Goal: Communication & Community: Answer question/provide support

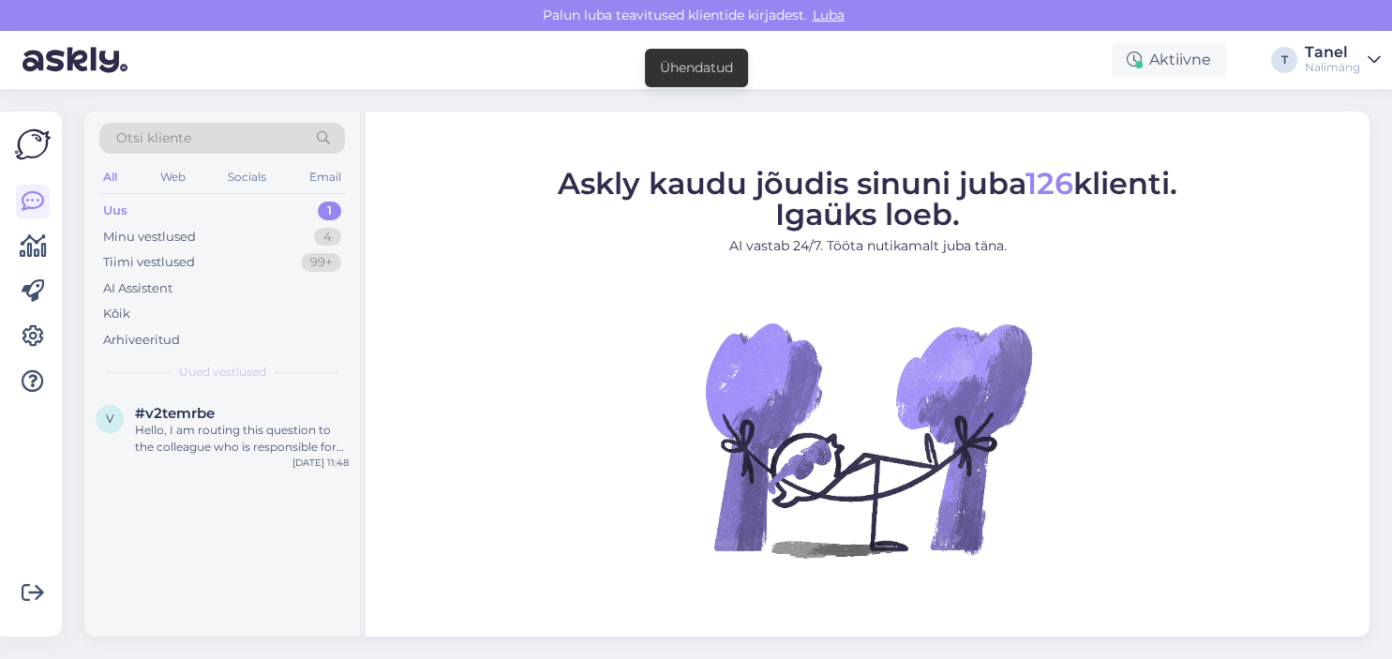
click at [242, 201] on div "Uus 1" at bounding box center [222, 211] width 246 height 26
click at [279, 439] on div "Hello, I am routing this question to the colleague who is responsible for this …" at bounding box center [242, 439] width 214 height 34
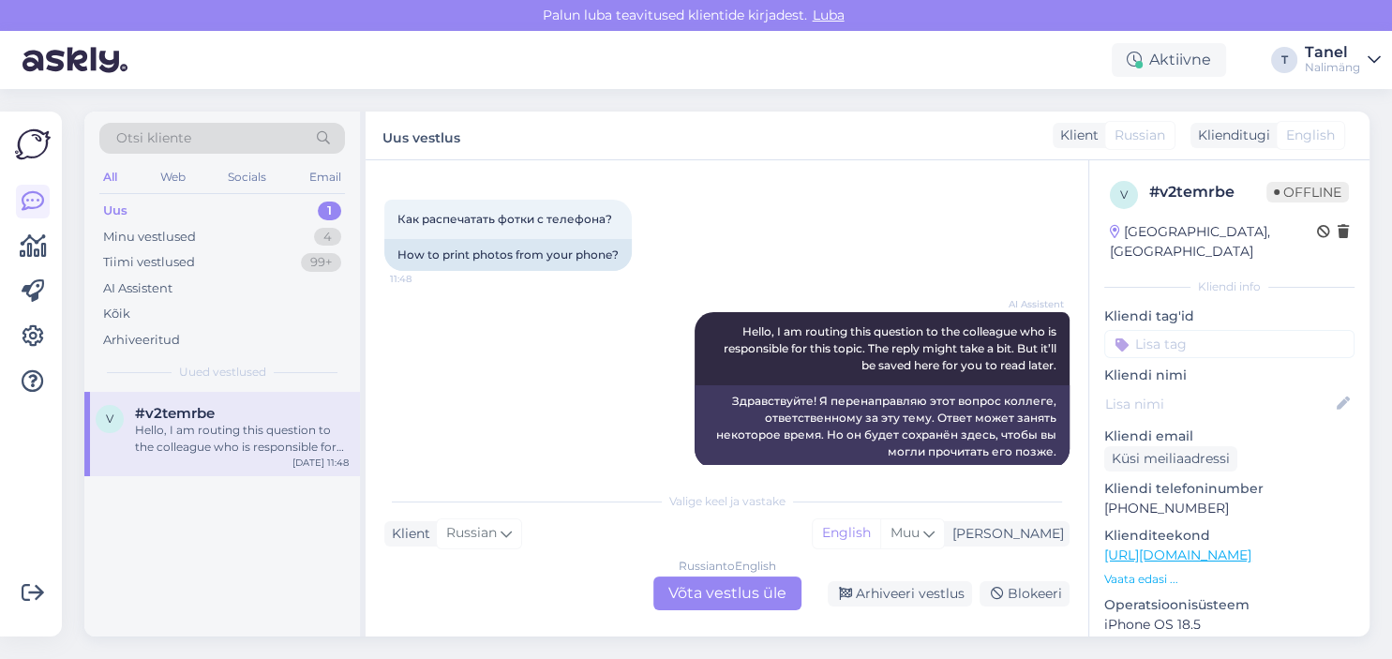
scroll to position [101, 0]
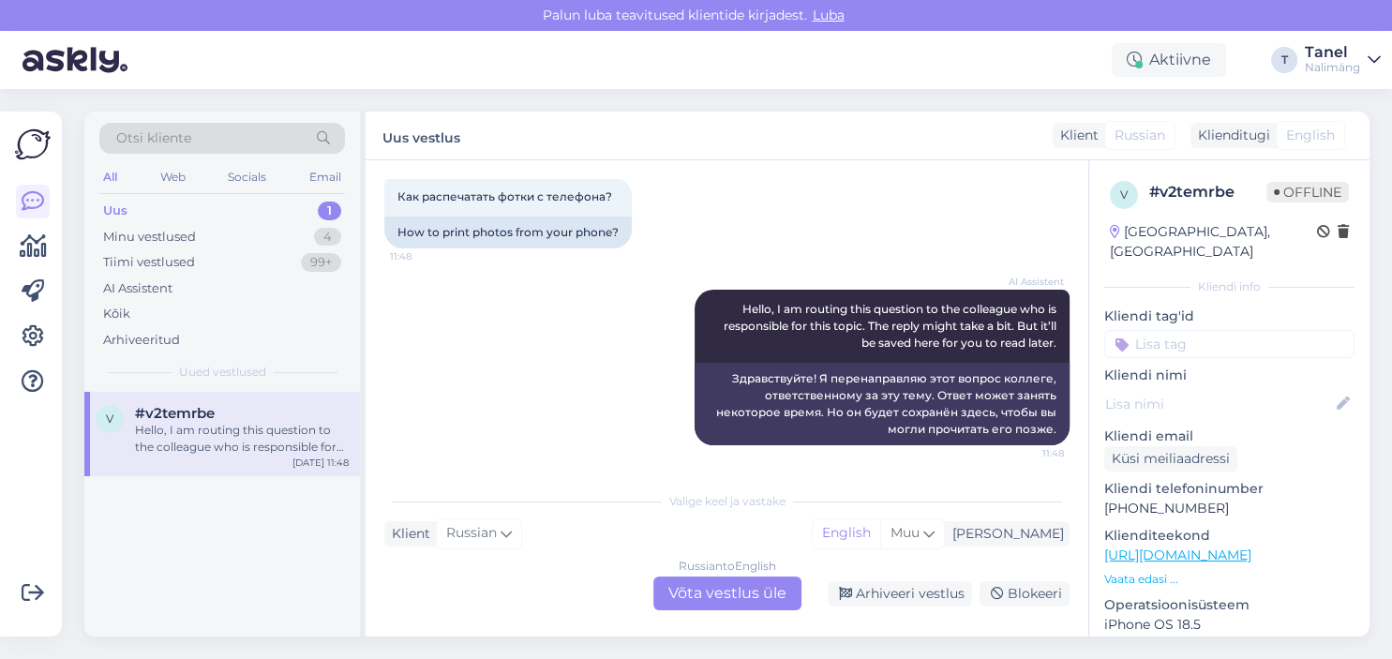
click at [711, 592] on div "Russian to English Võta vestlus üle" at bounding box center [727, 594] width 148 height 34
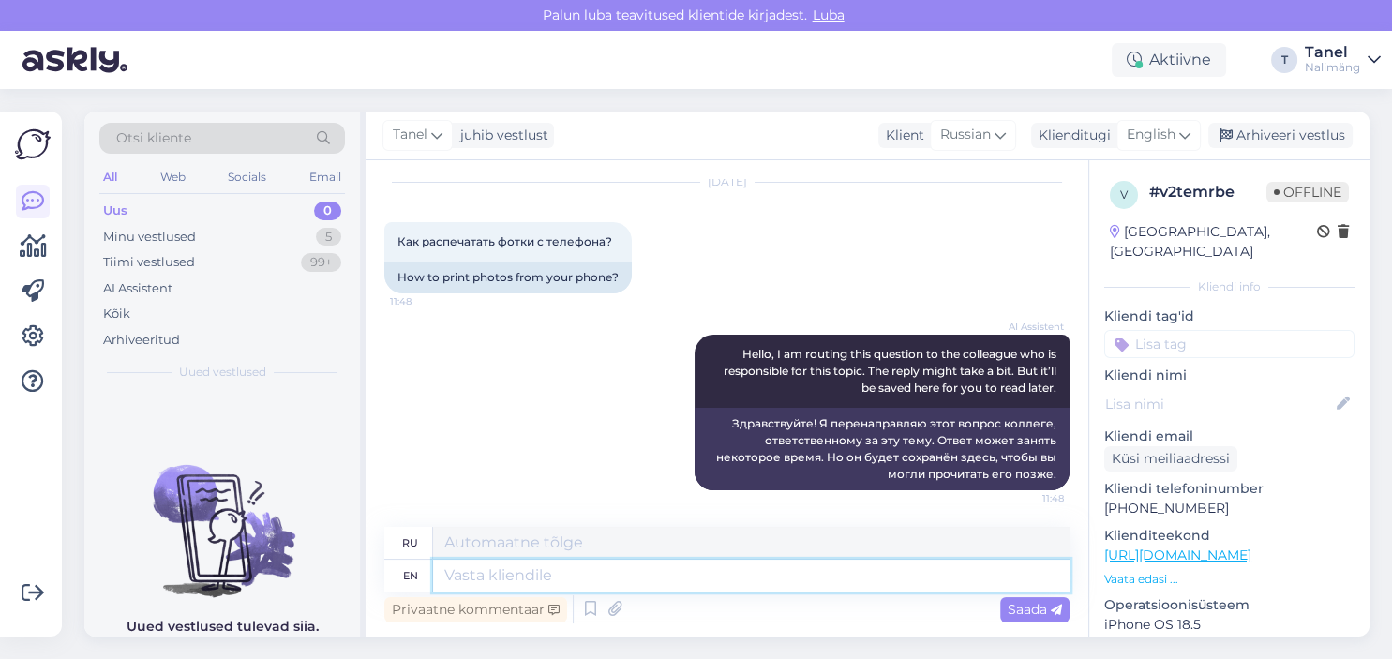
click at [512, 575] on textarea at bounding box center [751, 576] width 637 height 32
type textarea "Tere"
type textarea "Тере"
type textarea "Tere,"
type textarea "Тере,"
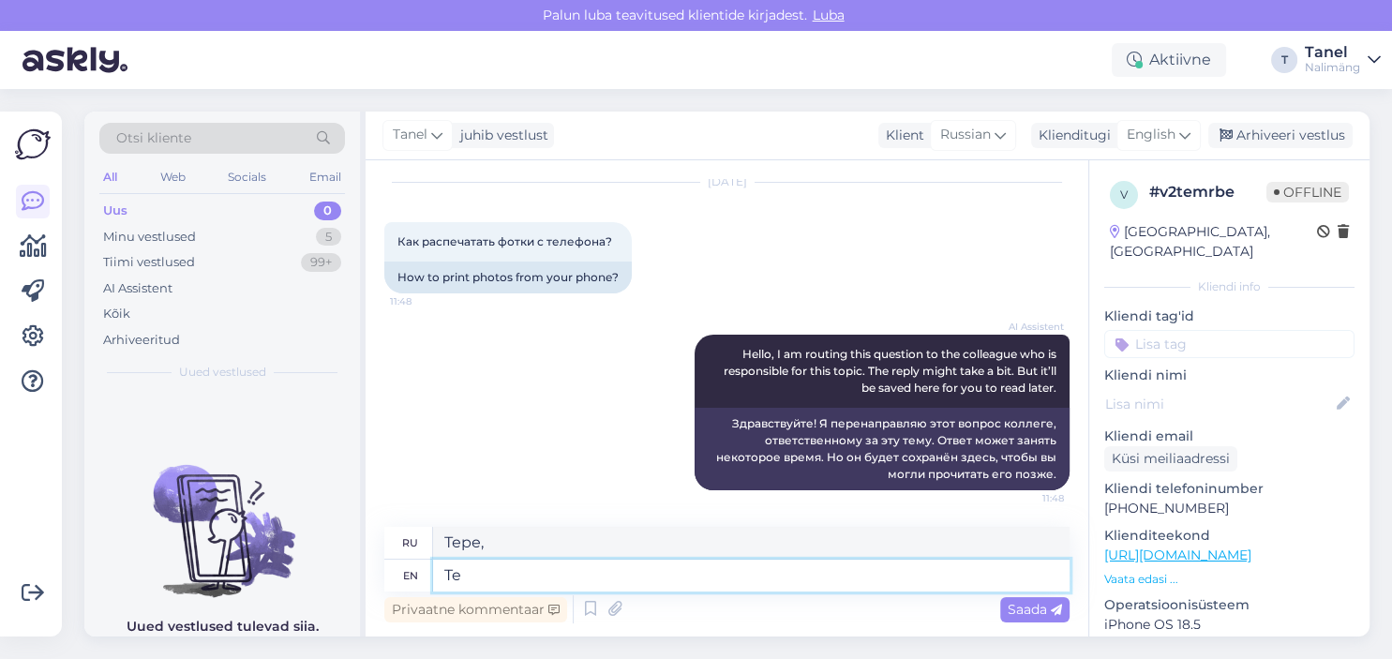
type textarea "T"
type textarea "Hello"
type textarea "Привет"
type textarea "Hello,"
type textarea "Привет,"
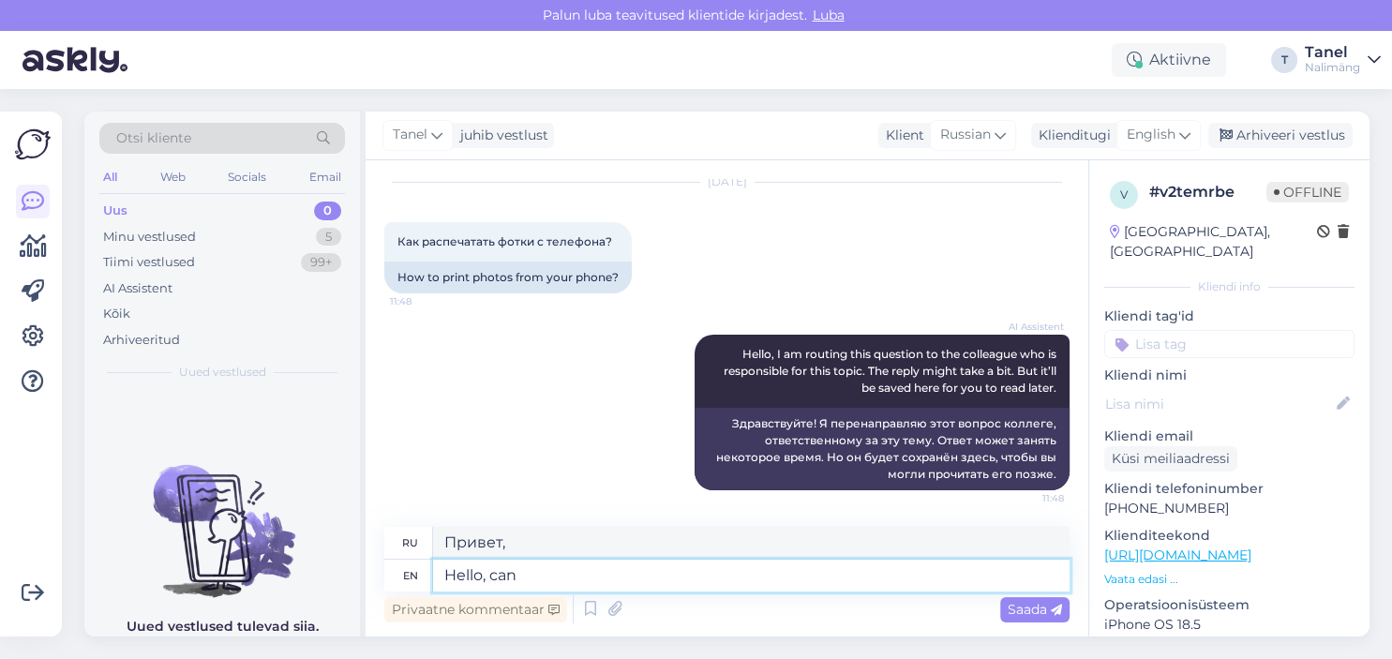
type textarea "Hello, can"
type textarea "Привет, можешь"
type textarea "Hello, can we"
type textarea "Здравствуйте, можем ли мы"
type textarea "Hello, can we get"
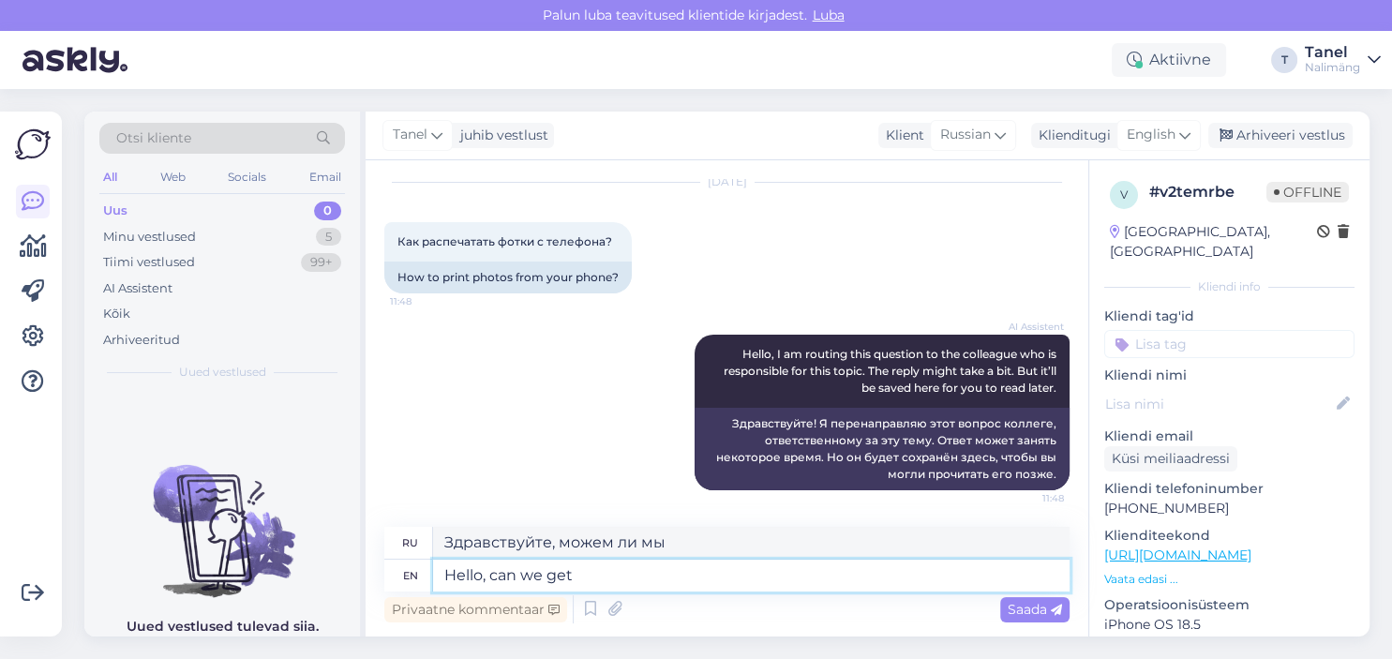
type textarea "Здравствуйте, можем ли мы получить"
type textarea "Hello, can we get you"
type textarea "Здравствуйте, можем ли мы вас найти?"
type textarea "Hello, can we get your"
type textarea "Здравствуйте, можем ли мы получить ваш"
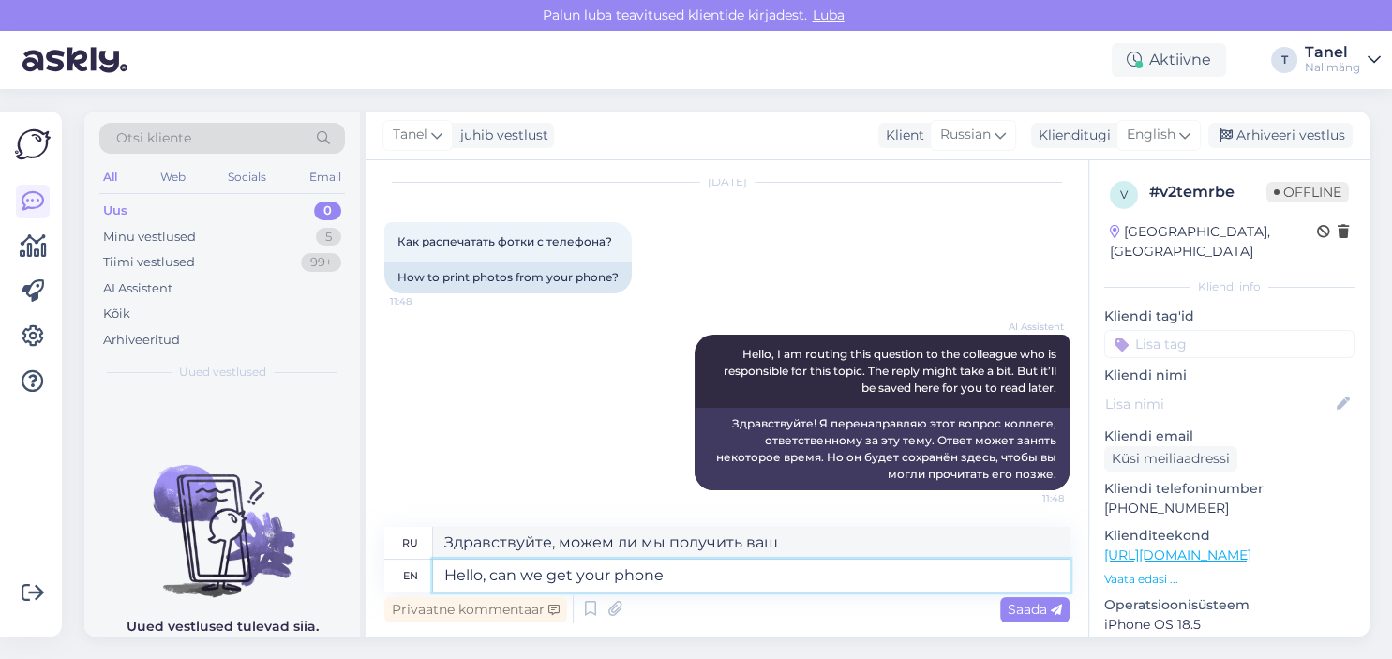
type textarea "Hello, can we get your phone"
type textarea "Здравствуйте, можно ли нам получить ваш телефон?"
type textarea "Hello, can we get your phone number"
type textarea "Здравствуйте, можно ли нам узнать ваш номер телефона?"
type textarea "Hello, can we get your phone number?"
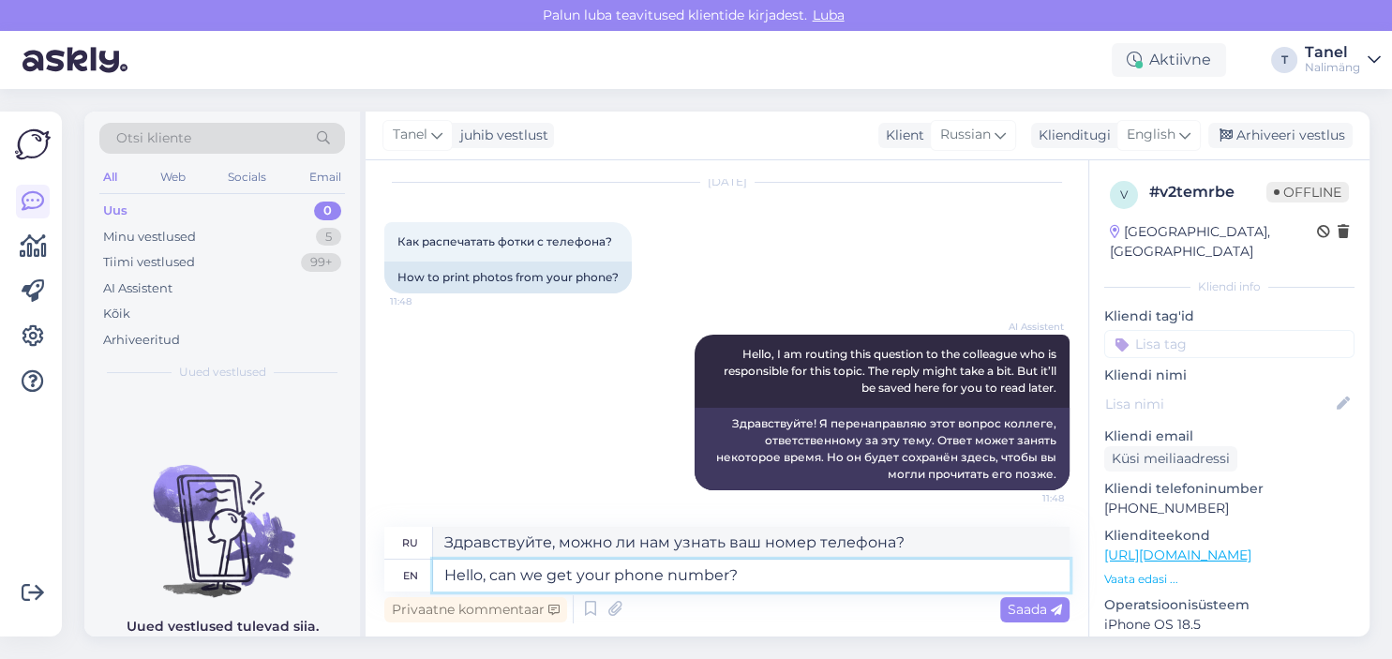
type textarea "Здравствуйте, можно узнать ваш номер телефона?"
type textarea "Hello, can we get your phone number? It is easier"
type textarea "Здравствуйте, можно узнать ваш номер телефона? Так будет проще."
type textarea "Hello, can we get your phone number? It is easier to"
type textarea "Здравствуйте, можно узнать ваш номер телефона? Так проще"
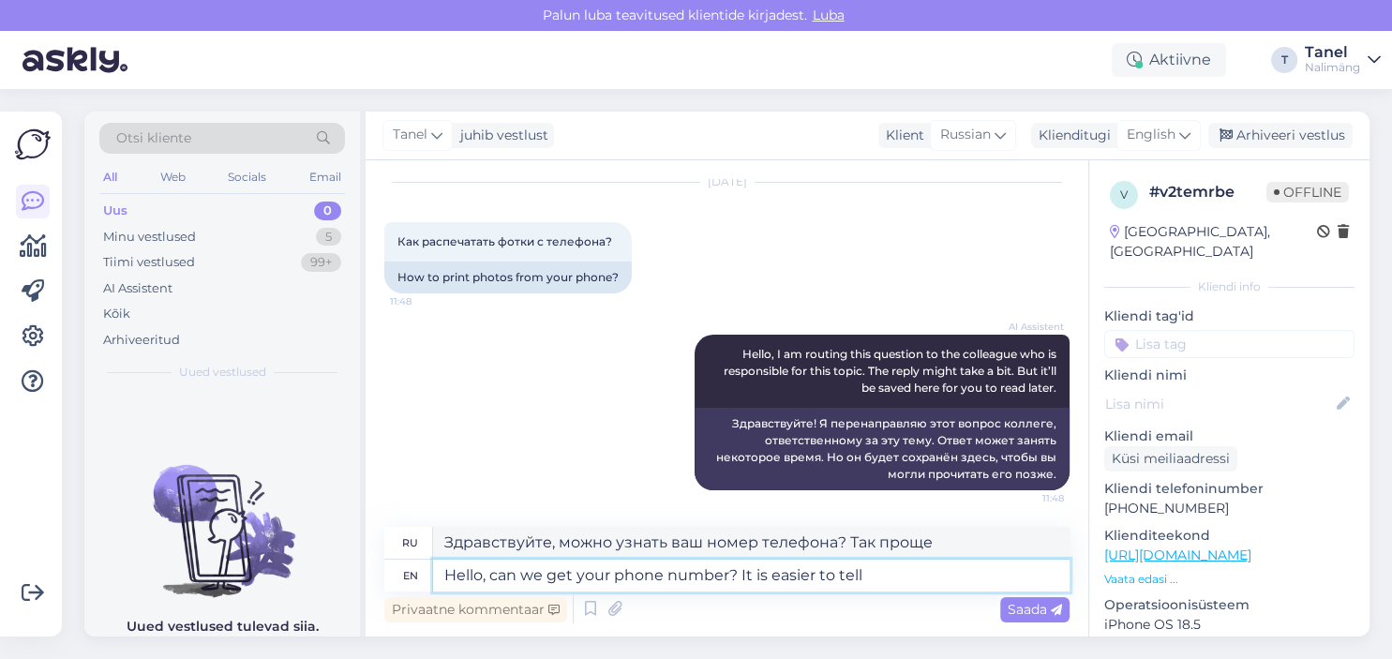
type textarea "Hello, can we get your phone number? It is easier to tell y"
type textarea "Здравствуйте, можно узнать ваш номер телефона? Так проще сказать."
type textarea "Hello, can we get your phone number? It is easier to tell you"
type textarea "Здравствуйте, можно узнать ваш номер телефона? Так вам будет проще сказать."
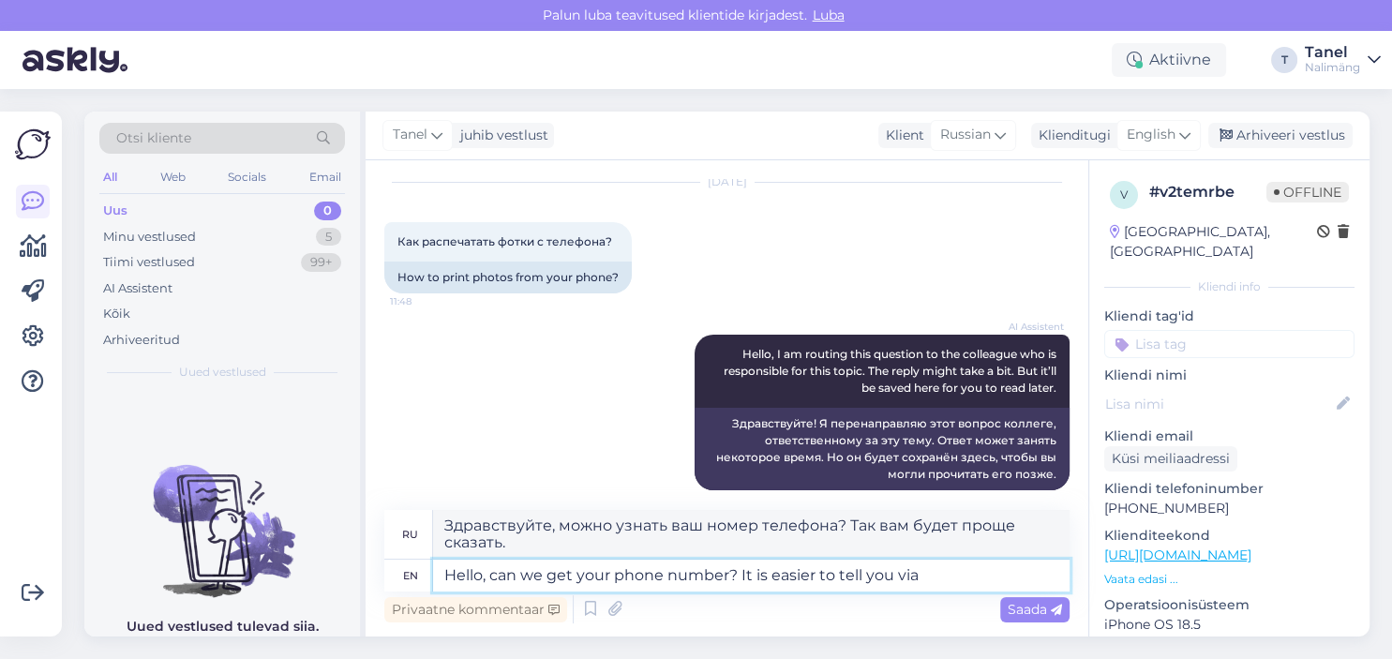
type textarea "Hello, can we get your phone number? It is easier to tell you via"
type textarea "Здравствуйте, можно узнать ваш номер телефона? Проще сказать через"
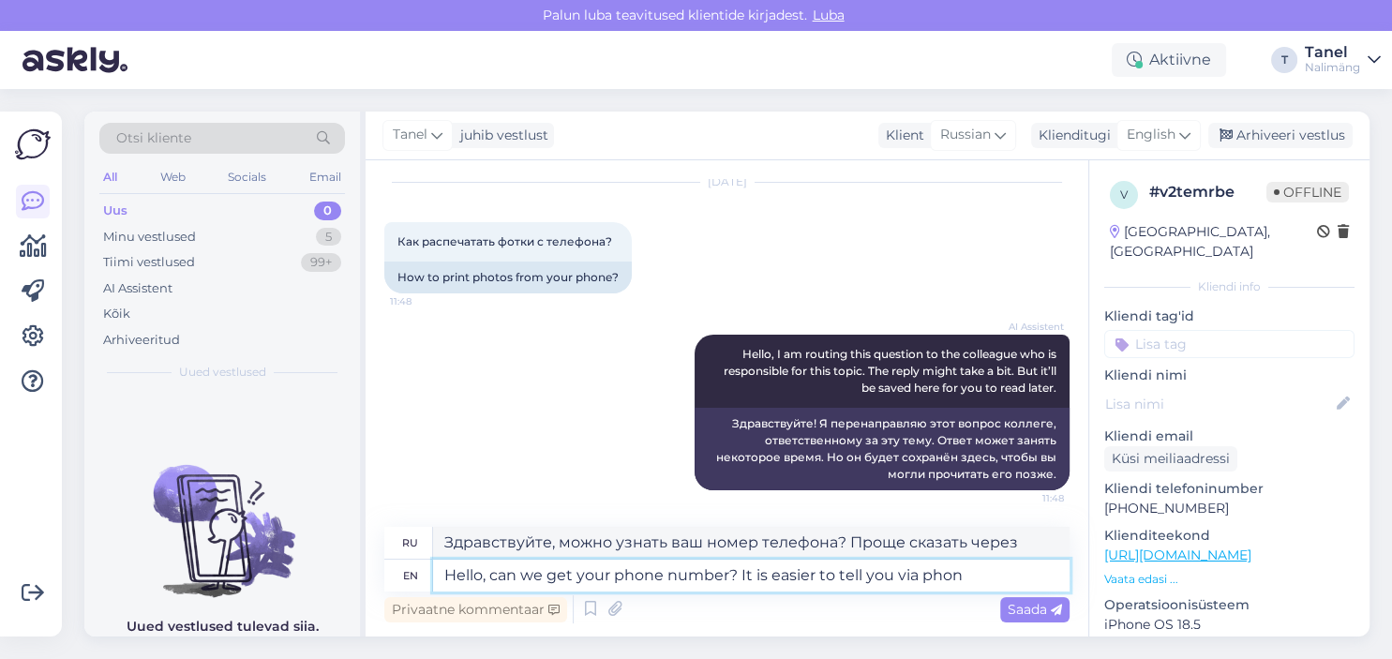
type textarea "Hello, can we get your phone number? It is easier to tell you via phone"
type textarea "Здравствуйте, можно узнать ваш номер телефона? Проще сказать по телефону."
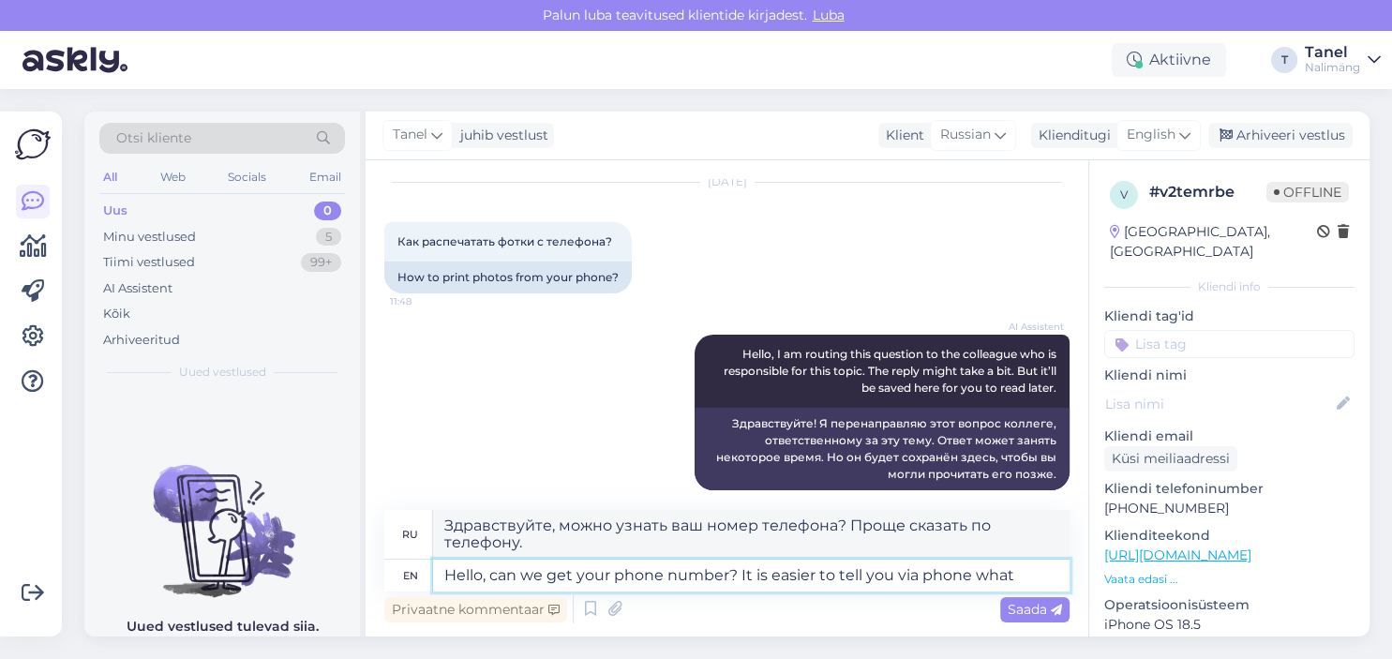
type textarea "Hello, can we get your phone number? It is easier to tell you via phone what"
type textarea "Здравствуйте, можно узнать ваш номер телефона? По телефону проще сказать, что"
type textarea "Hello, can we get your phone number? It is easier to tell you via phone what and"
type textarea "Здравствуйте, можно узнать ваш номер телефона? По телефону проще сказать, что и"
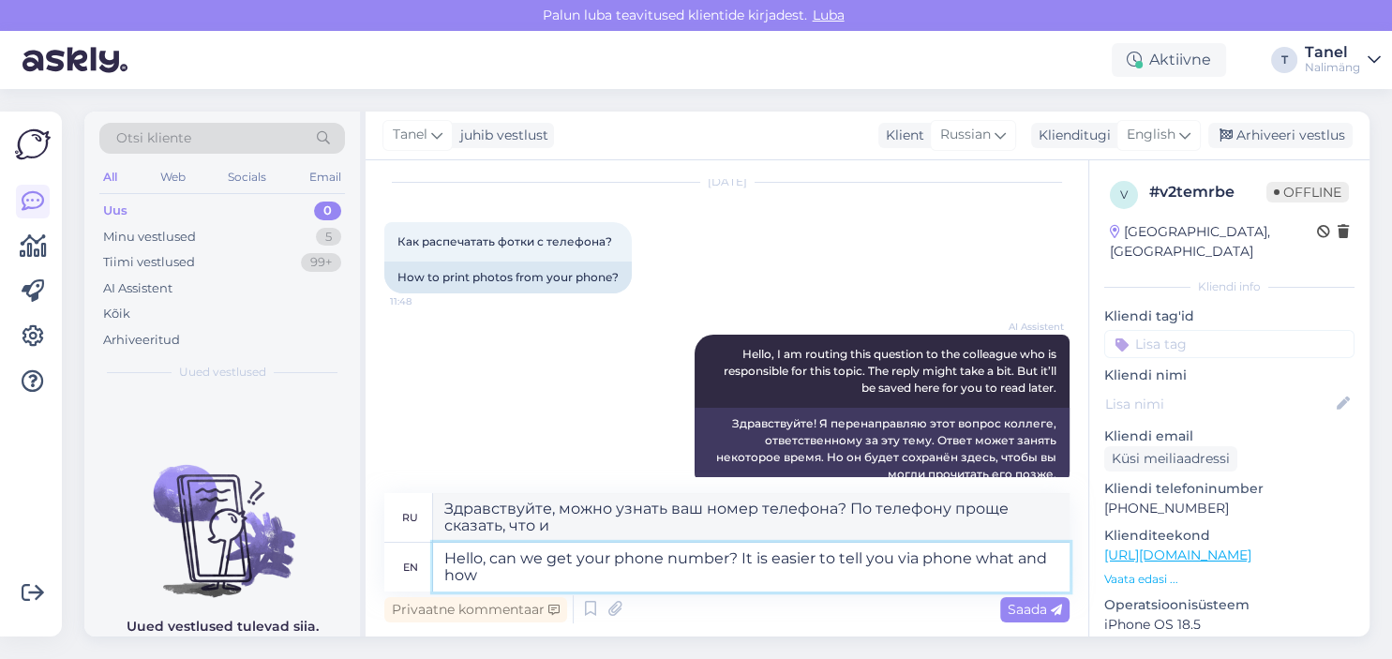
type textarea "Hello, can we get your phone number? It is easier to tell you via phone what an…"
type textarea "Здравствуйте, можно ваш номер телефона? По телефону проще объяснить, что и как."
type textarea "Hello, can we get your phone number? It is easier to tell you via phone what an…"
type textarea "Здравствуйте, можно ваш номер телефона? По телефону проще объяснить, что и как …"
type textarea "Hello, can we get your phone number? It is easier to tell you via phone what an…"
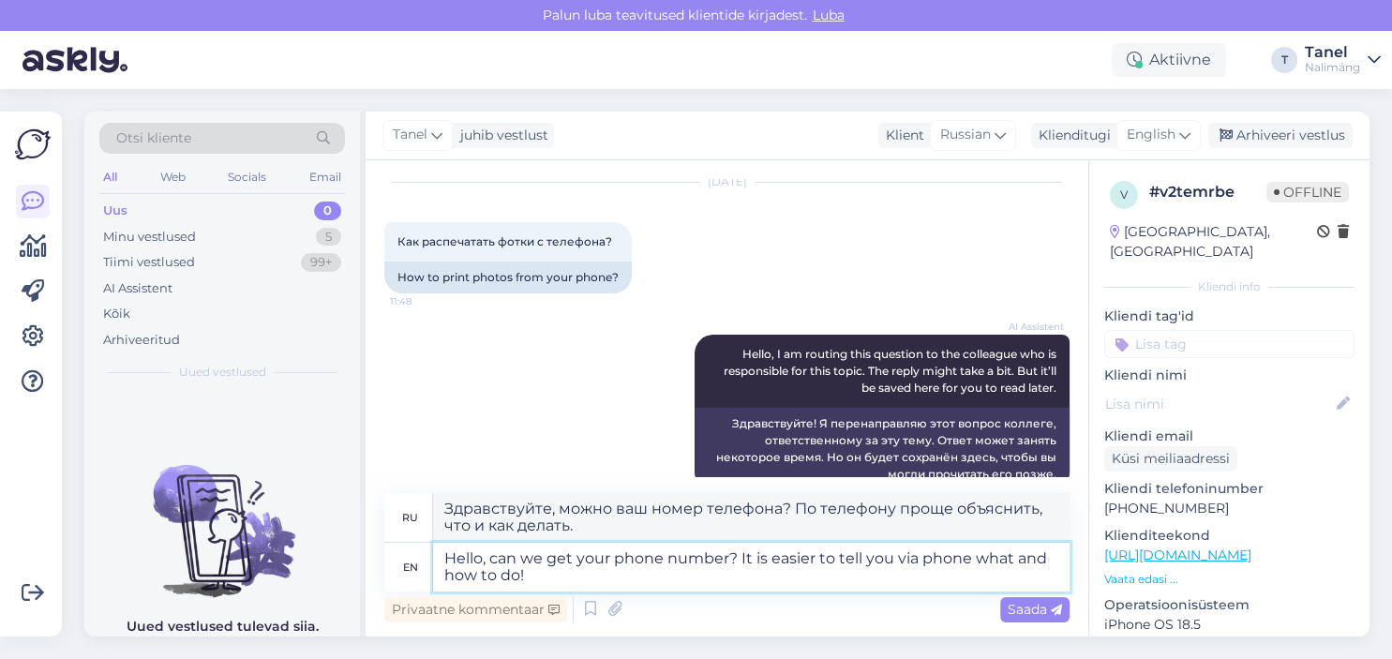
type textarea "Здравствуйте, можно ваш номер телефона? По телефону проще объяснить, что и как …"
type textarea "Hello, can we get your phone number? It is easier to tell you via phone what an…"
type textarea "Здравствуйте, можно ваш номер телефона? По телефону проще объяснить, что и как …"
type textarea "Hello, can we get your phone number? It is easier to tell you via phone what an…"
type textarea "Здравствуйте, можно ваш номер телефона? По телефону проще объяснить, что и как …"
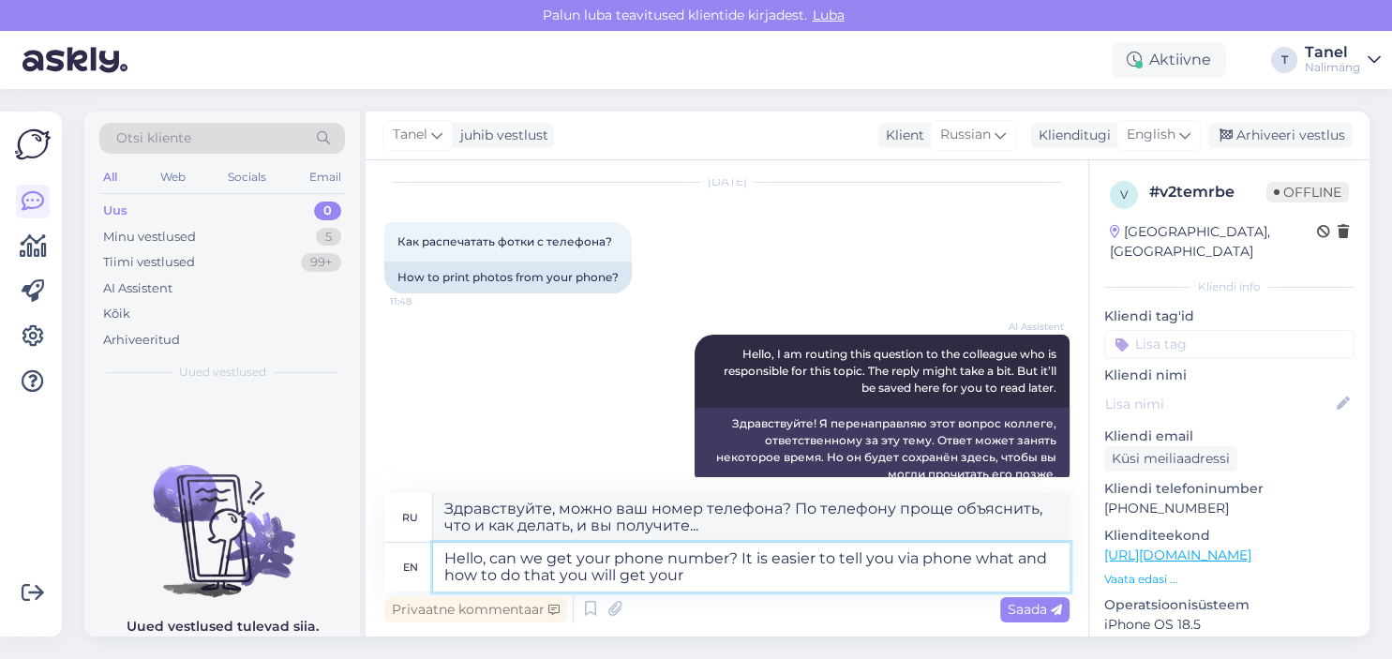
type textarea "Hello, can we get your phone number? It is easier to tell you via phone what an…"
type textarea "Здравствуйте, можно ваш номер телефона? По телефону проще объяснить, что и как …"
type textarea "Hello, can we get your phone number? It is easier to tell you via phone what an…"
type textarea "Здравствуйте, можно ваш номер телефона? По телефону проще объяснить, что и как …"
type textarea "Hello, can we get your phone number? It is easier to tell you via phone what an…"
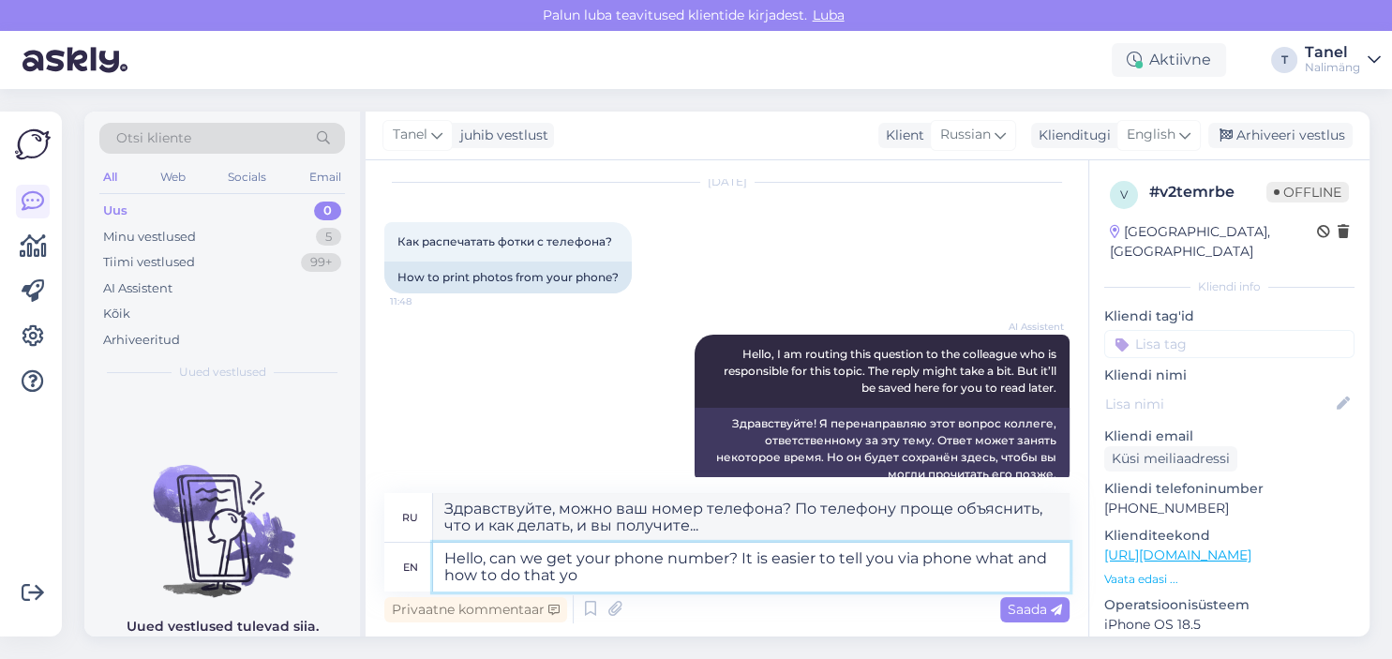
type textarea "Здравствуйте, можно ваш номер телефона? По телефону проще объяснить, что и как …"
type textarea "Hello, can we get your phone number? It is easier to tell you via phone what an…"
type textarea "Здравствуйте, можно ваш номер телефона? По телефону вам проще объяснить, что и …"
type textarea "Hello, can we get your phone number? It is easier to tell you via phone what an…"
type textarea "Здравствуйте, можно ваш номер телефона? По телефону проще объяснить, что и как …"
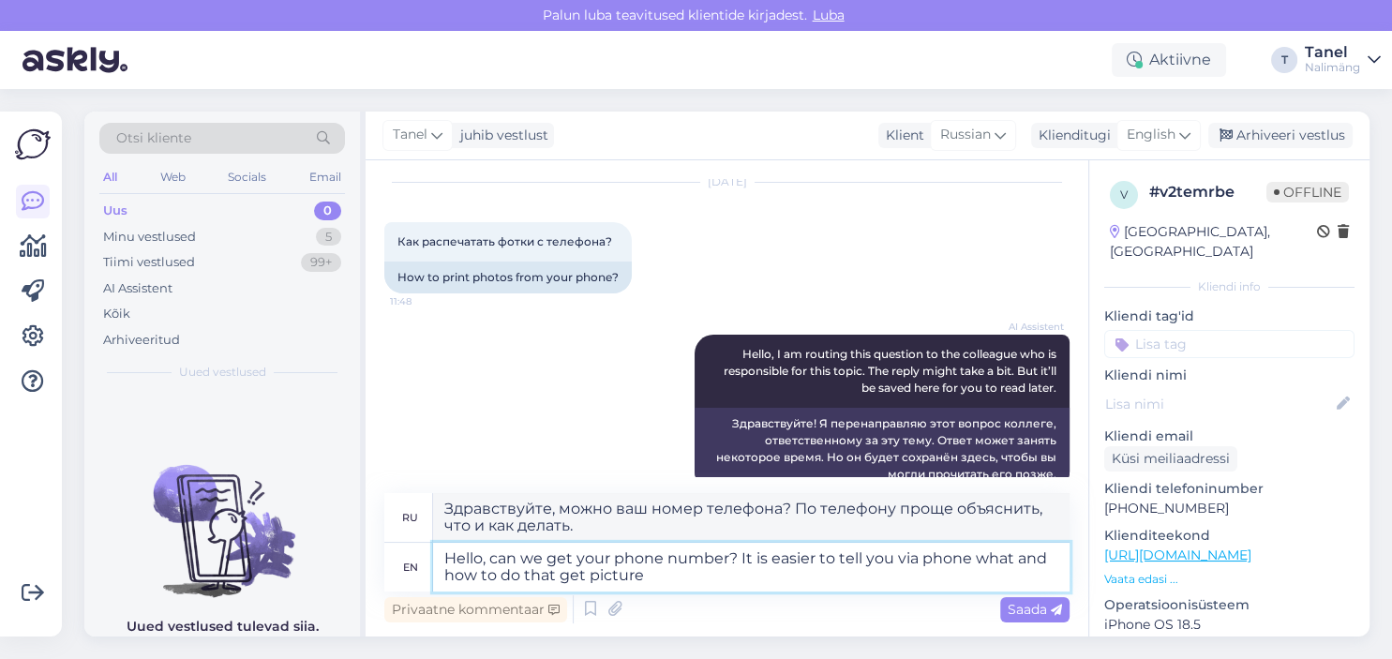
type textarea "Hello, can we get your phone number? It is easier to tell you via phone what an…"
type textarea "Здравствуйте, можно ваш номер телефона? По телефону проще объяснить, что и как …"
type textarea "Hello, can we get your phone number? It is easier to tell you via phone what an…"
type textarea "Здравствуйте, можно ваш номер телефона? По телефону проще объяснить, что и как …"
type textarea "Hello, can we get your phone number? It is easier to tell you via phone what an…"
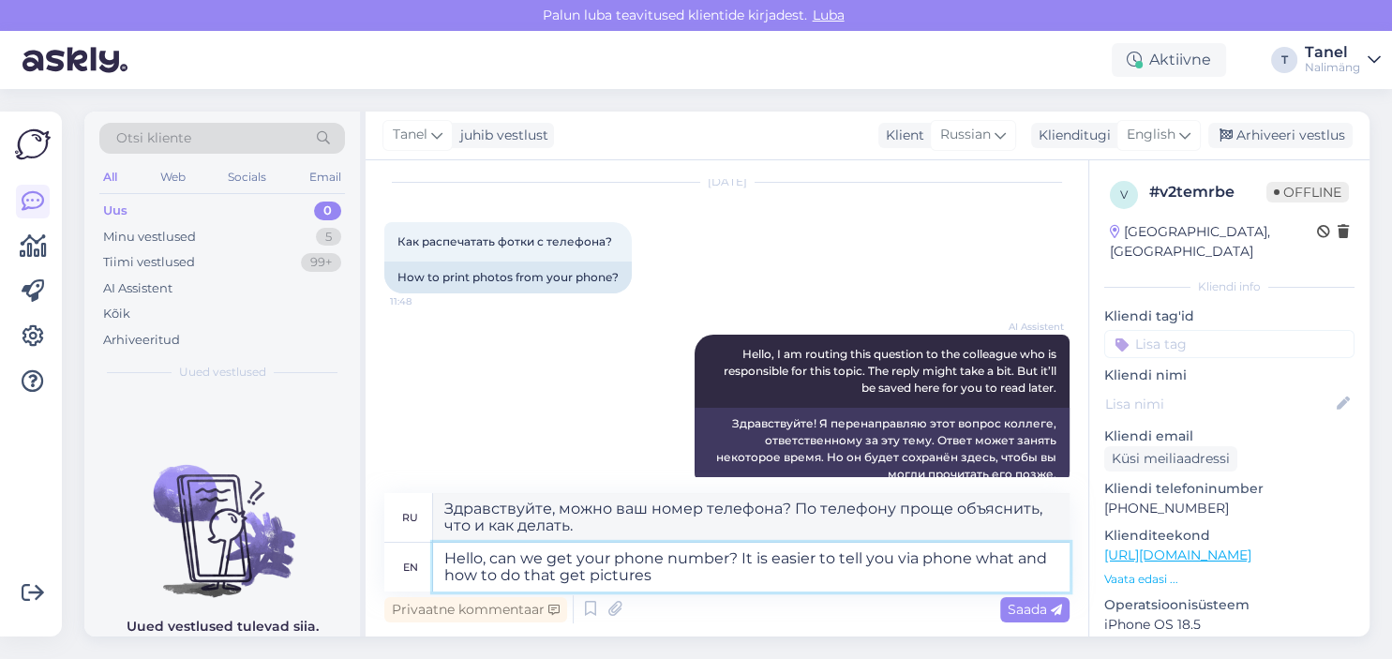
type textarea "Здравствуйте, можно ваш номер телефона? По телефону проще объяснить, что и как …"
type textarea "Hello, can we get your phone number? It is easier to tell you via phone what an…"
type textarea "Здравствуйте, можно ваш номер телефона? По телефону проще объяснить, что и как …"
type textarea "Hello, can we get your phone number? It is easier to tell you via phone what an…"
type textarea "Здравствуйте, можно ваш номер телефона? По телефону проще объяснить, что и как …"
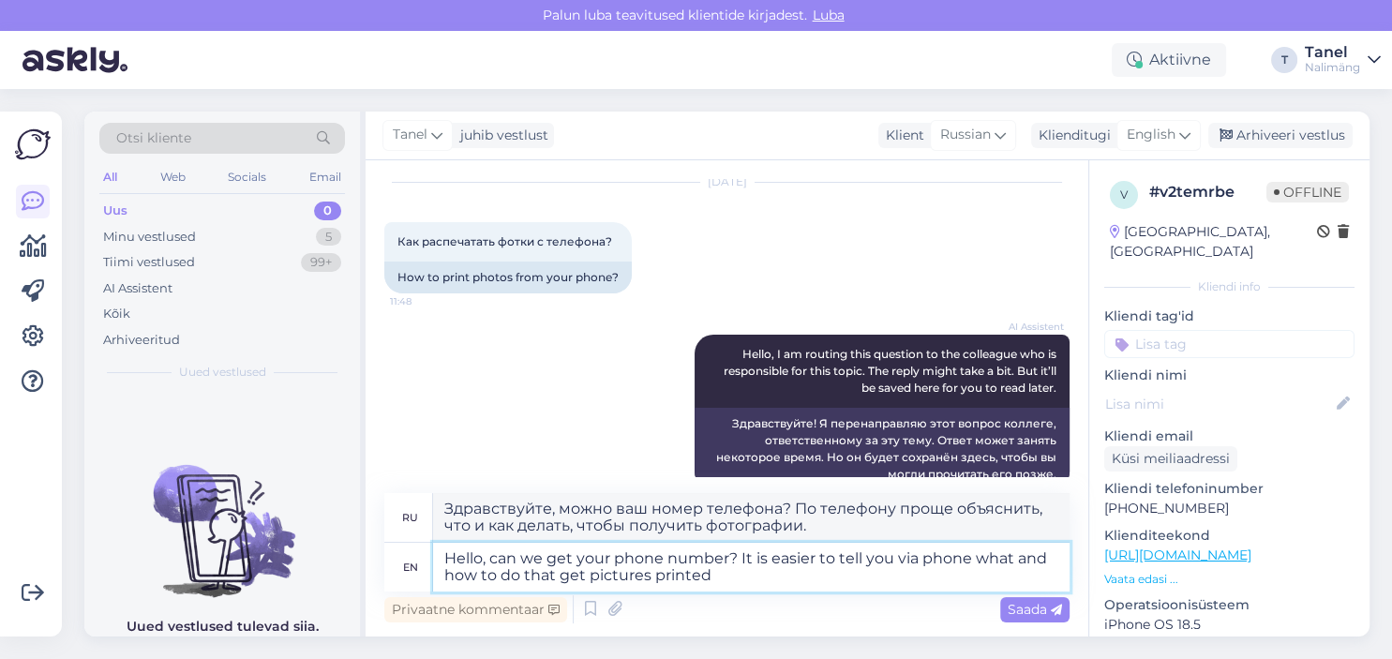
type textarea "Hello, can we get your phone number? It is easier to tell you via phone what an…"
type textarea "Здравствуйте, можно ваш номер телефона? По телефону проще объяснить, что и как …"
type textarea "Hello, can we get your phone number? It is easier to tell you via phone what an…"
click at [1015, 606] on span "Saada" at bounding box center [1035, 609] width 54 height 17
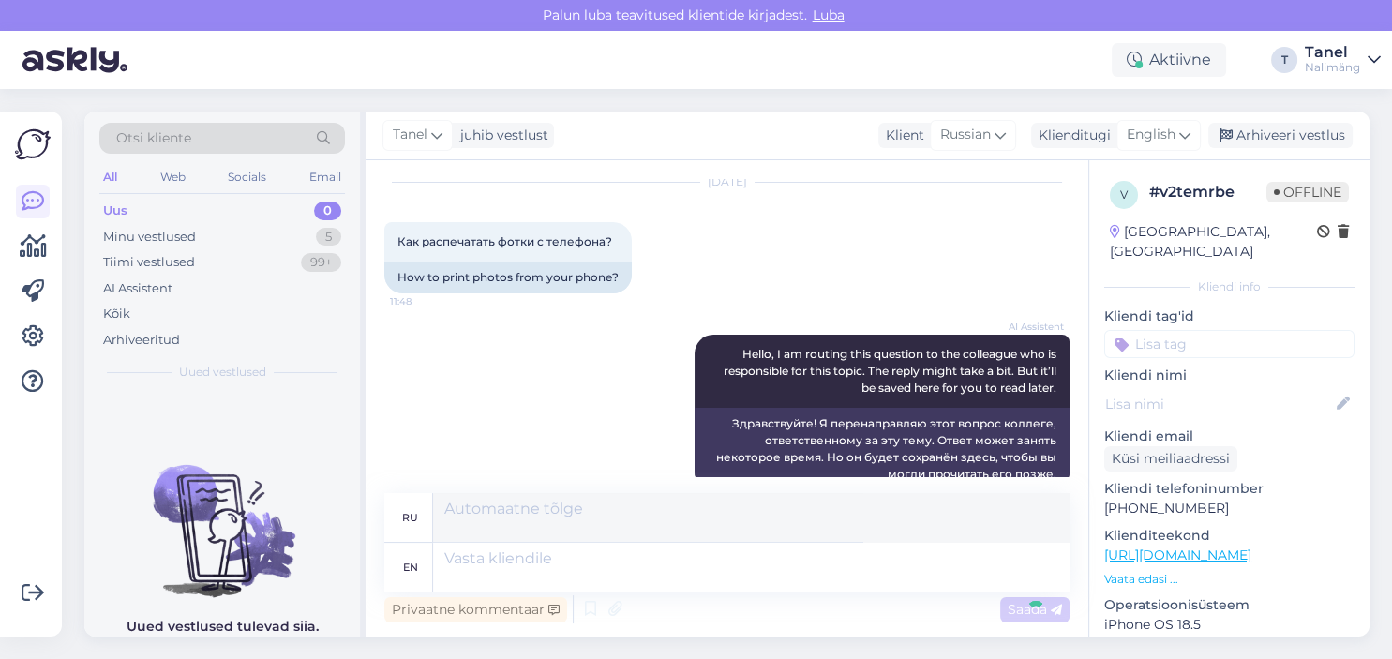
scroll to position [259, 0]
